Goal: Information Seeking & Learning: Compare options

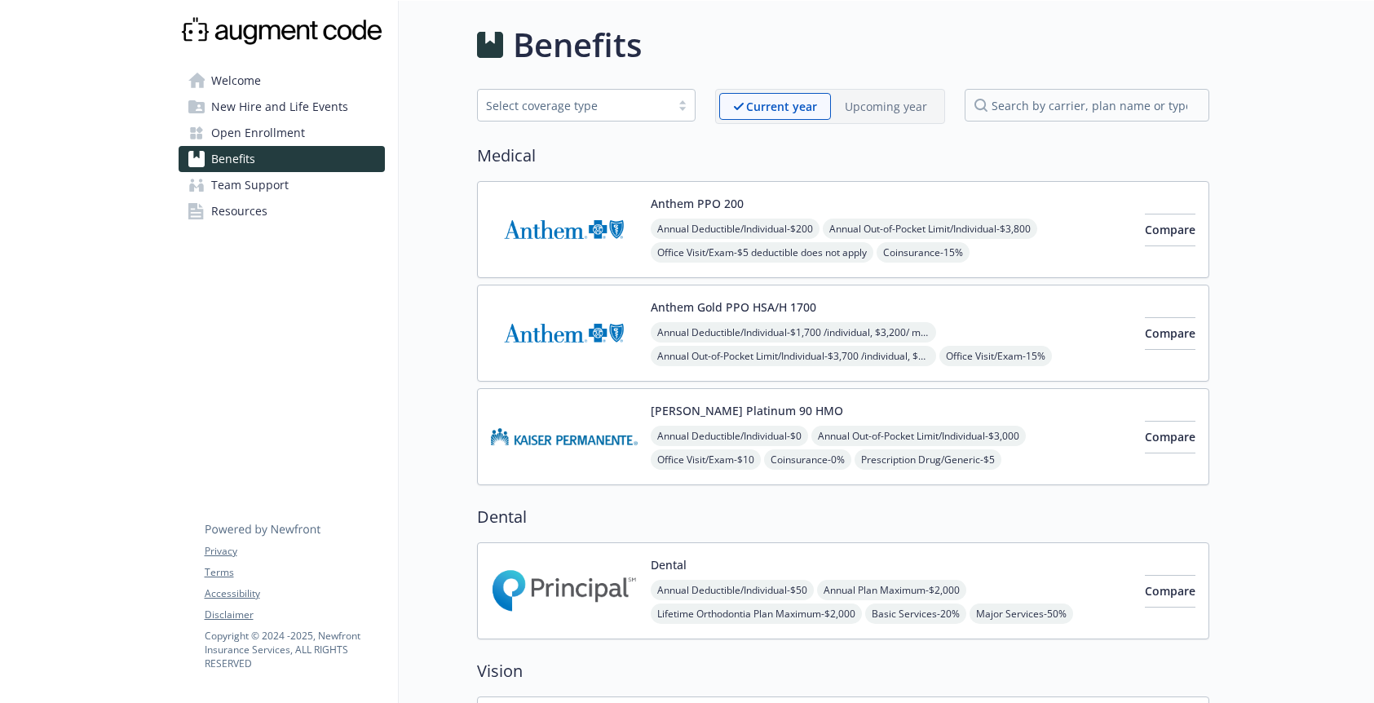
click at [587, 107] on div "Select coverage type" at bounding box center [574, 105] width 176 height 17
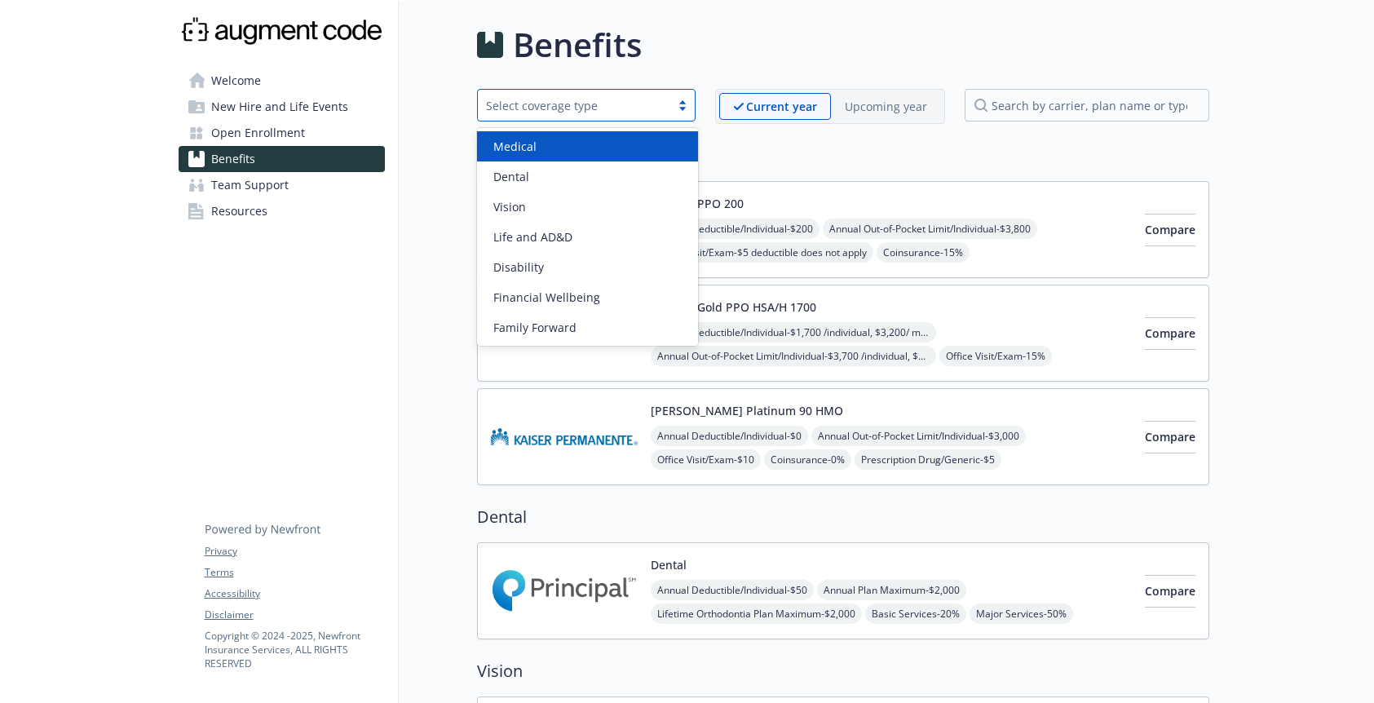
click at [586, 110] on div "Select coverage type" at bounding box center [574, 105] width 176 height 17
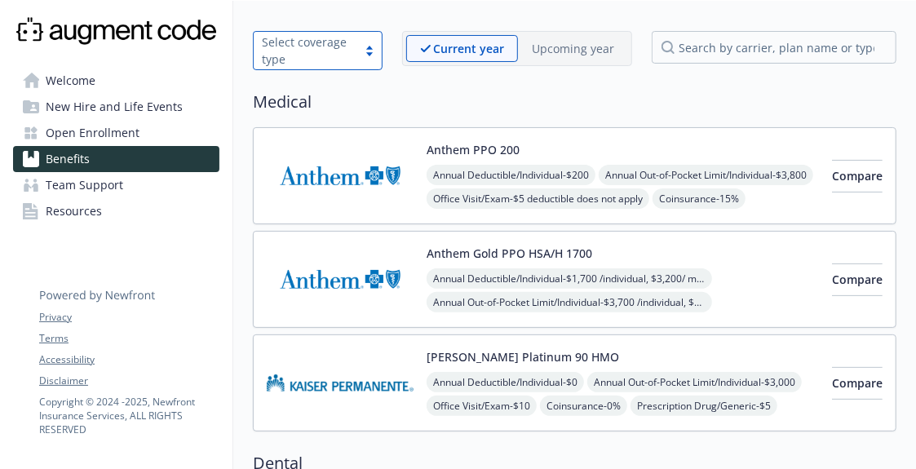
scroll to position [64, 0]
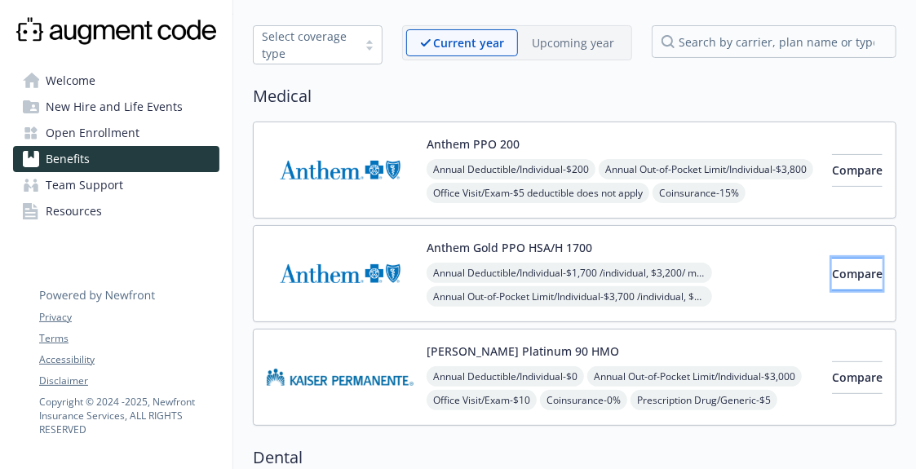
click at [832, 271] on span "Compare" at bounding box center [857, 273] width 51 height 15
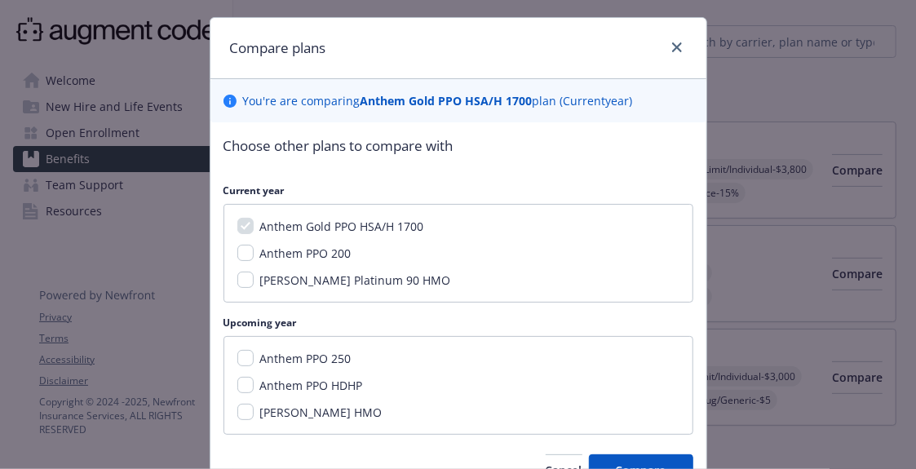
scroll to position [38, 0]
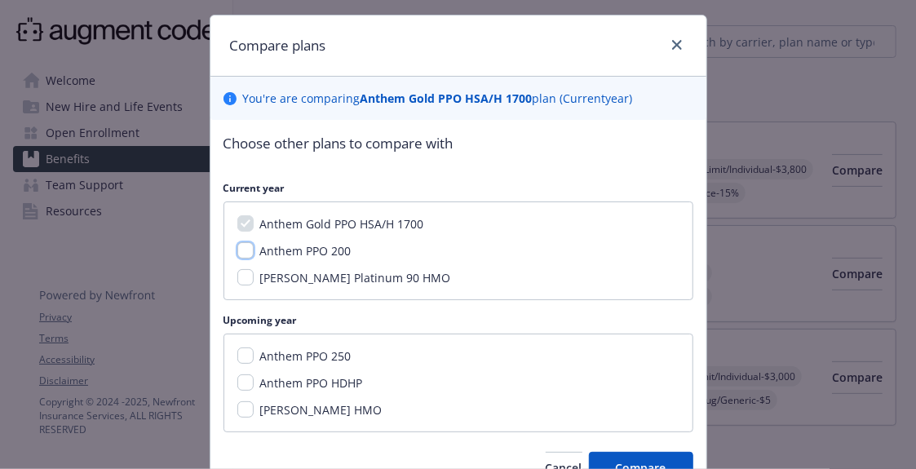
click at [248, 249] on input "Anthem PPO 200" at bounding box center [245, 250] width 16 height 16
checkbox input "true"
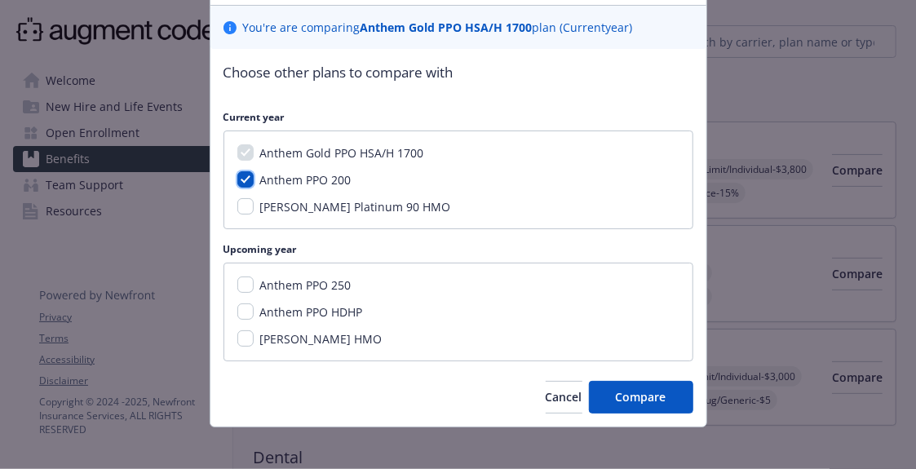
scroll to position [117, 0]
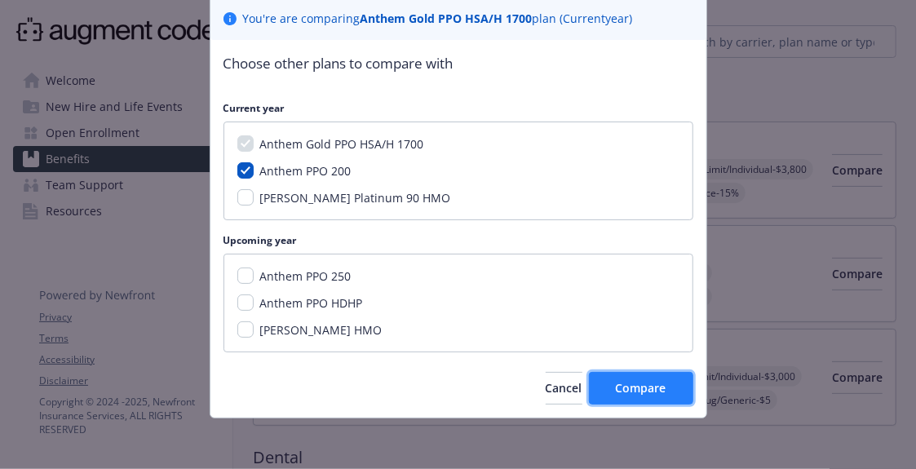
click at [642, 378] on button "Compare" at bounding box center [641, 388] width 104 height 33
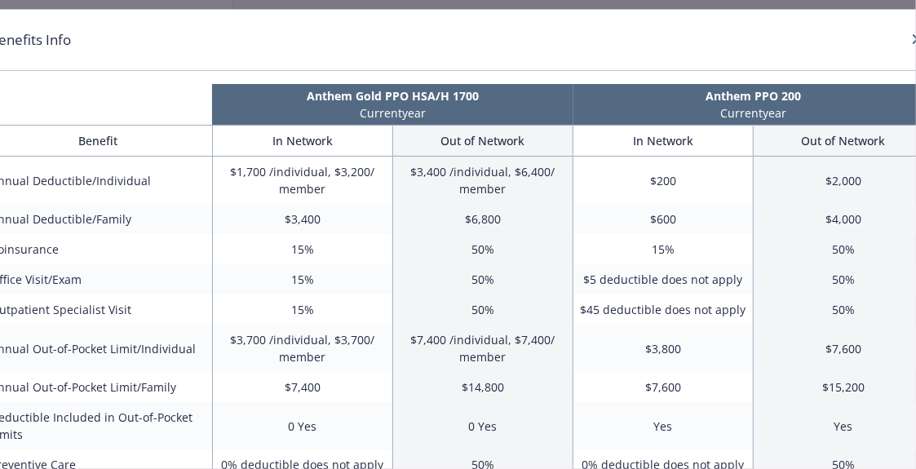
scroll to position [0, 31]
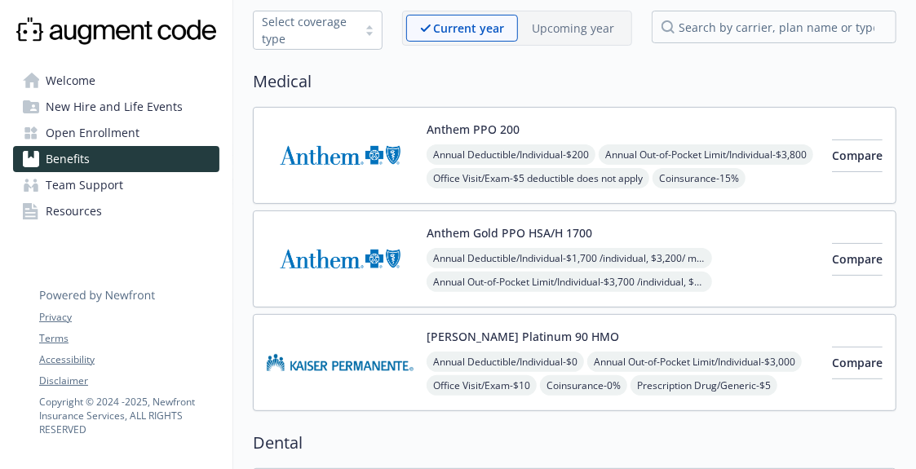
scroll to position [79, 0]
click at [383, 142] on img at bounding box center [340, 154] width 147 height 69
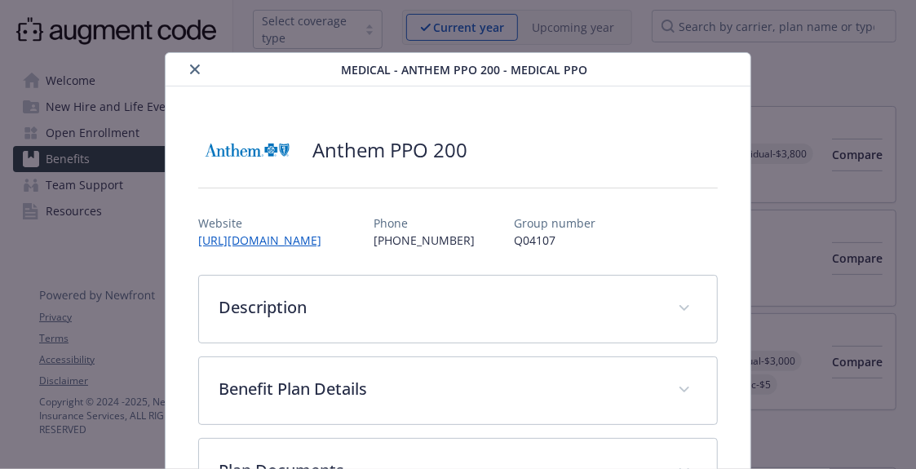
click at [196, 70] on icon "close" at bounding box center [195, 69] width 10 height 10
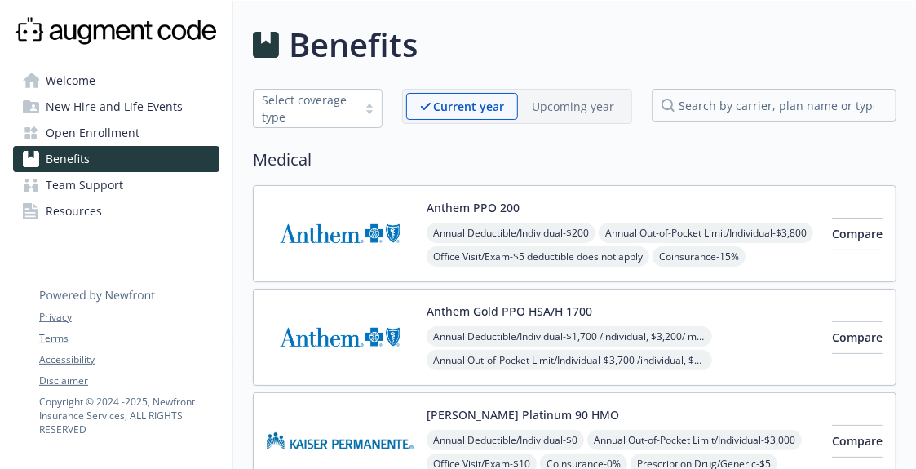
click at [381, 106] on div at bounding box center [369, 108] width 24 height 13
click at [376, 113] on div at bounding box center [369, 108] width 24 height 13
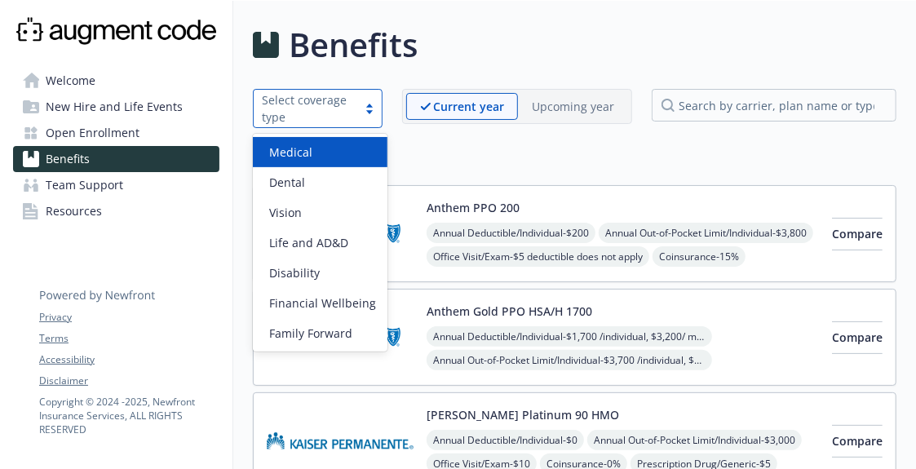
click at [324, 155] on div "Medical" at bounding box center [320, 152] width 115 height 17
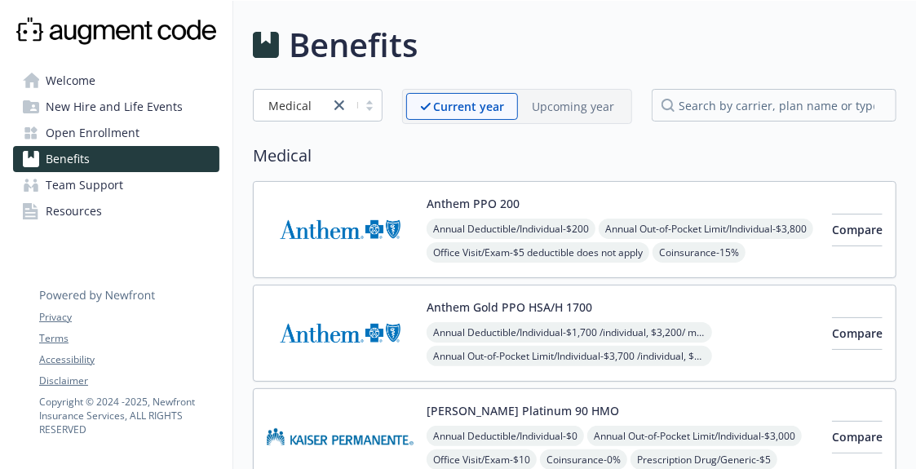
click at [689, 219] on div "Annual Deductible/Individual - $200 Annual Out-of-Pocket Limit/Individual - $3,…" at bounding box center [623, 288] width 392 height 139
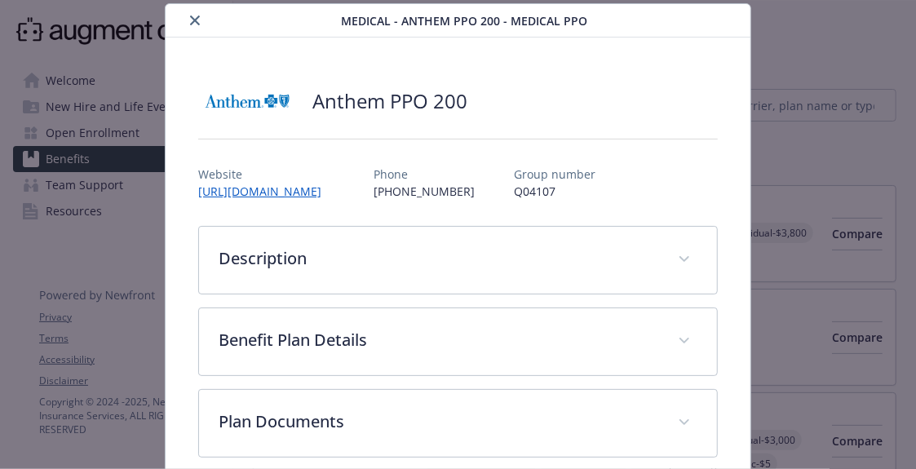
scroll to position [127, 0]
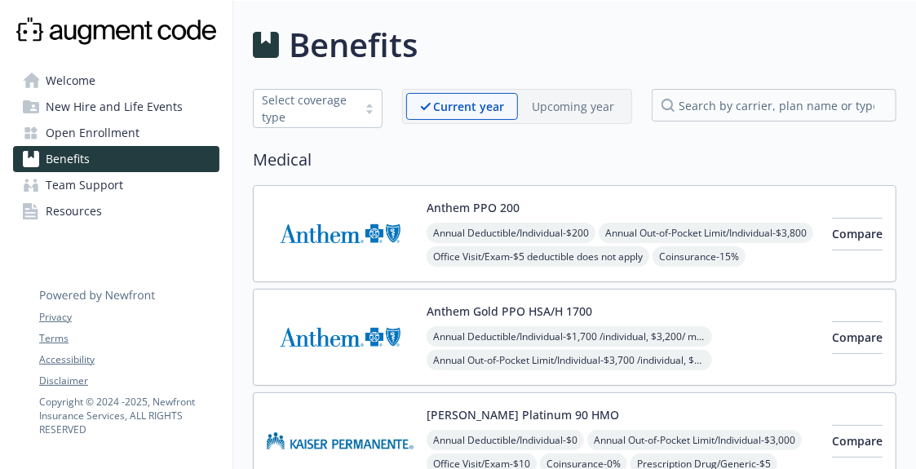
click at [99, 132] on span "Open Enrollment" at bounding box center [93, 133] width 94 height 26
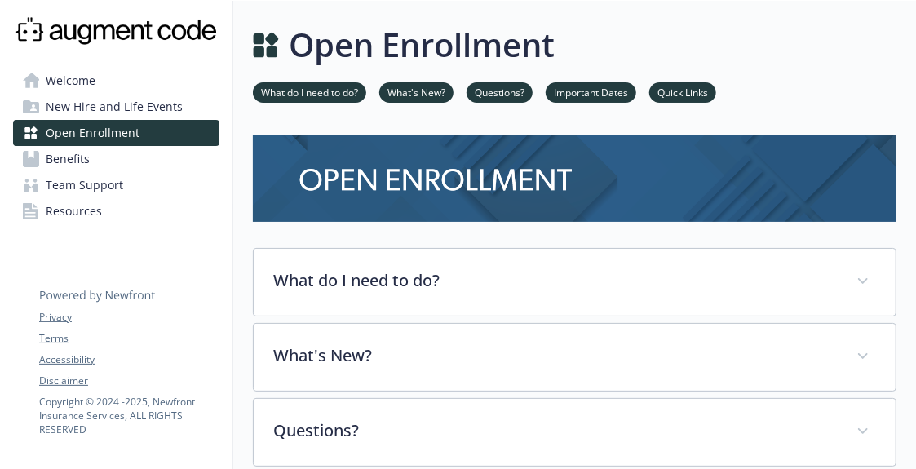
click at [307, 90] on link "What do I need to do?" at bounding box center [309, 91] width 113 height 15
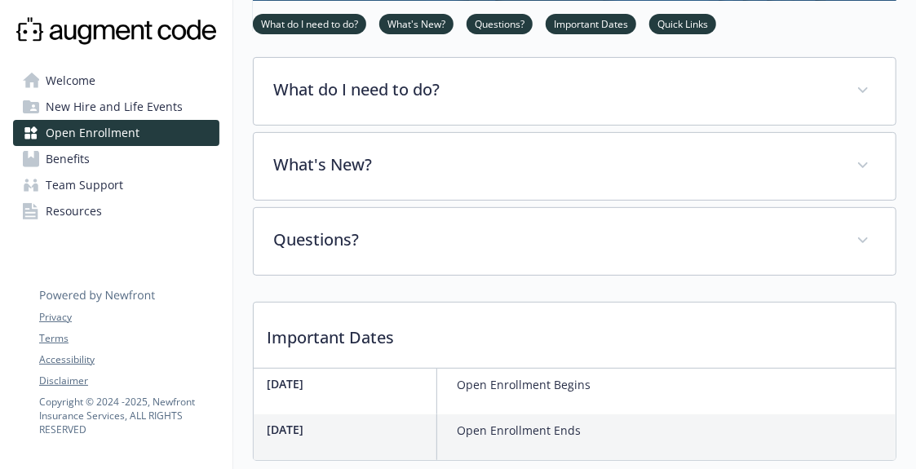
scroll to position [197, 0]
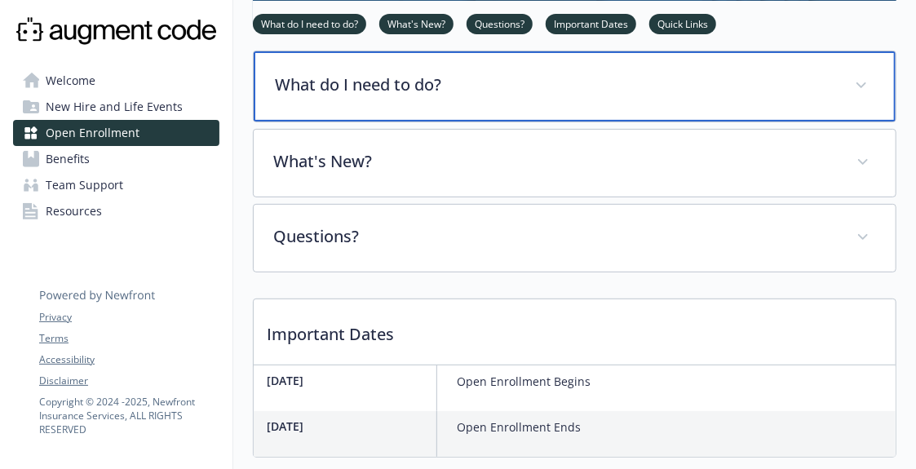
click at [427, 92] on p "What do I need to do?" at bounding box center [555, 85] width 560 height 24
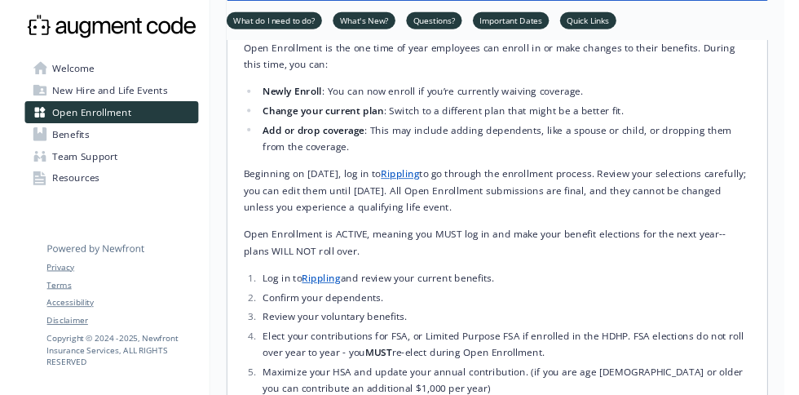
scroll to position [318, 0]
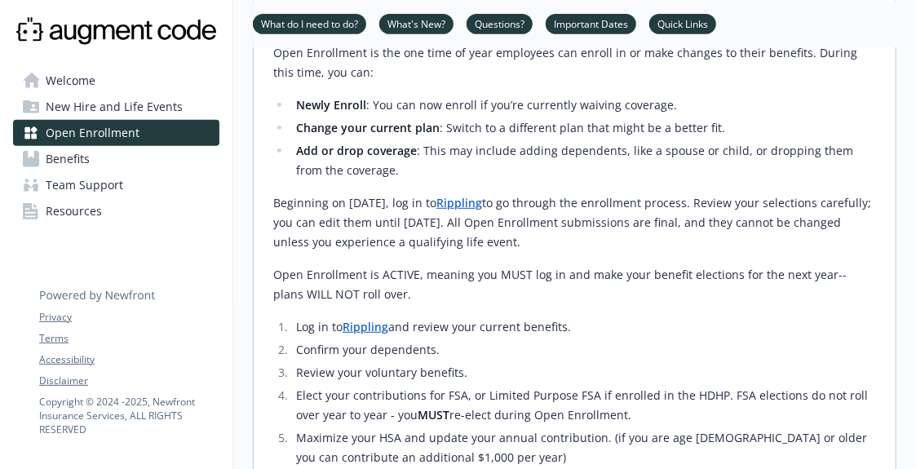
click at [482, 206] on link "Rippling" at bounding box center [459, 202] width 46 height 15
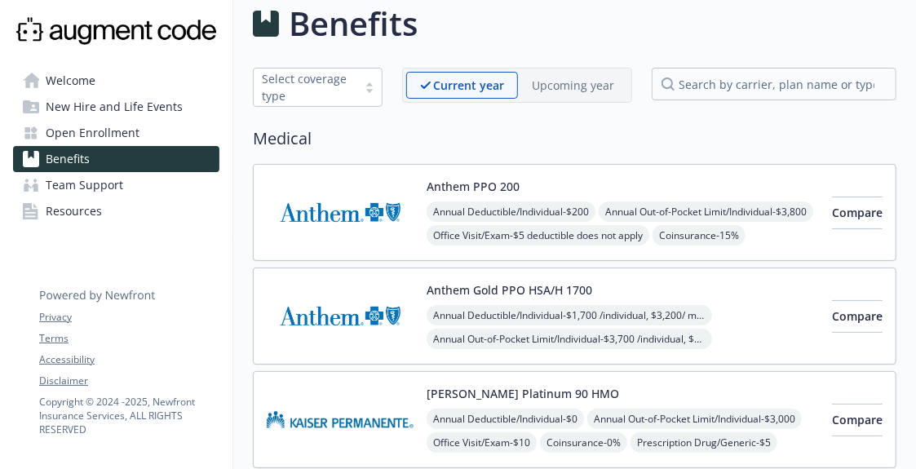
scroll to position [33, 0]
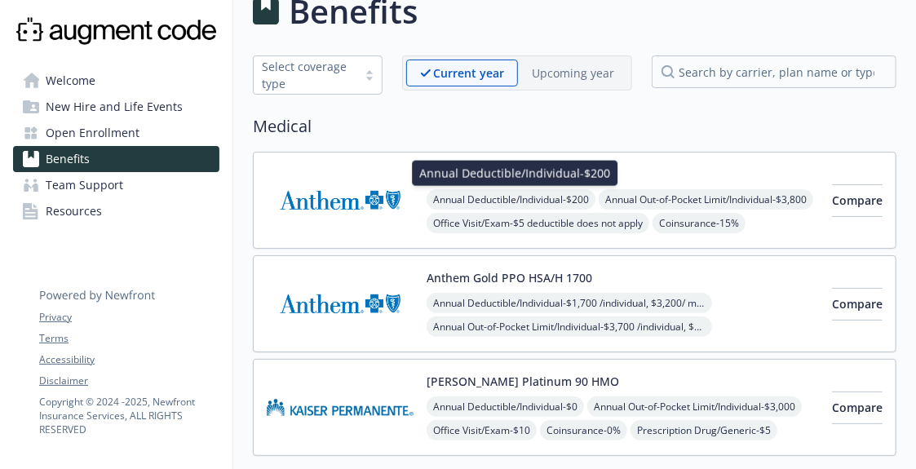
click at [511, 196] on span "Annual Deductible/Individual - $200" at bounding box center [511, 199] width 169 height 20
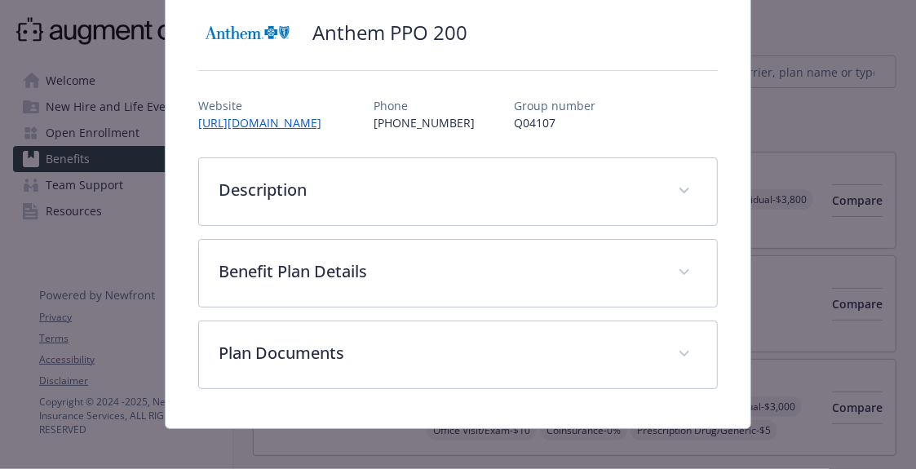
scroll to position [127, 0]
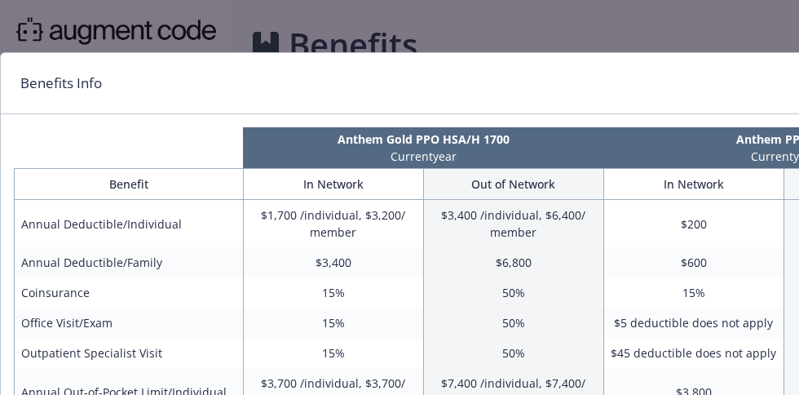
scroll to position [0, 31]
